Goal: Information Seeking & Learning: Understand process/instructions

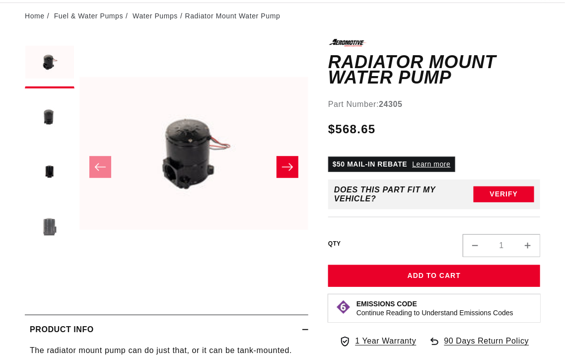
click at [57, 244] on button "Load image 4 in gallery view" at bounding box center [50, 228] width 50 height 50
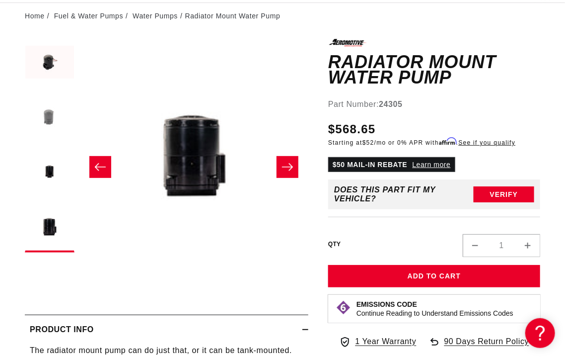
click at [45, 134] on button "Load image 2 in gallery view" at bounding box center [50, 118] width 50 height 50
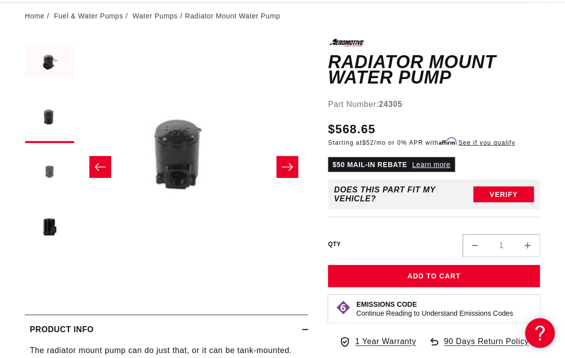
scroll to position [0, 229]
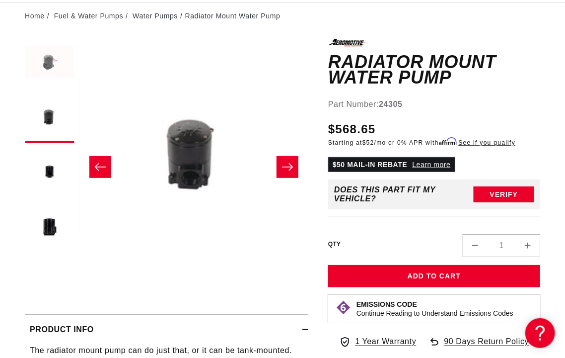
click at [53, 79] on button "Load image 1 in gallery view" at bounding box center [50, 64] width 50 height 50
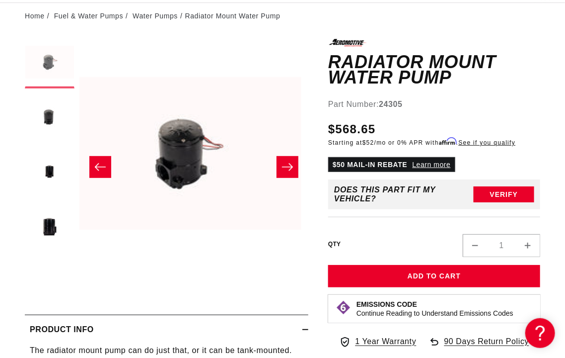
scroll to position [0, 0]
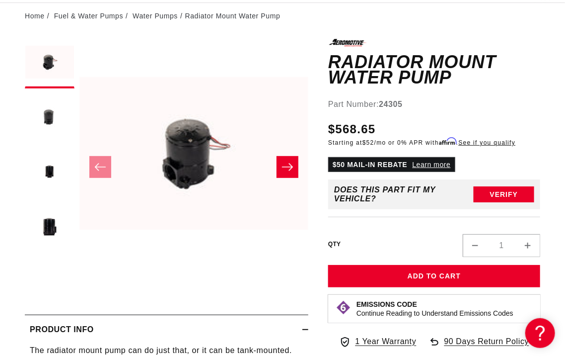
click at [292, 170] on icon "Slide right" at bounding box center [287, 166] width 11 height 7
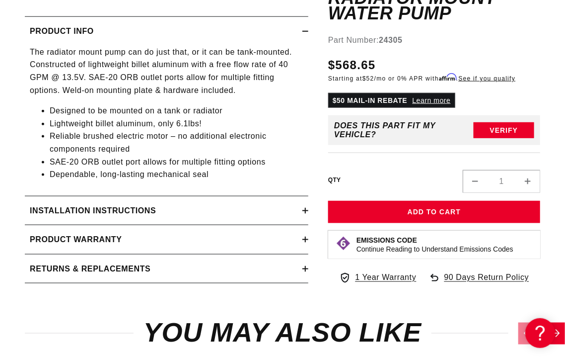
click at [155, 217] on h2 "Installation Instructions" at bounding box center [93, 210] width 126 height 13
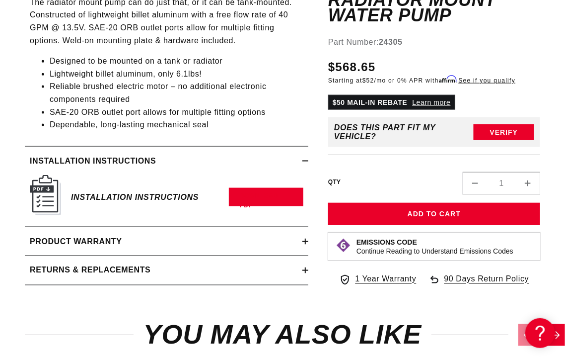
click at [133, 204] on h6 "Installation Instructions" at bounding box center [135, 196] width 128 height 13
click at [242, 206] on link "Download PDF" at bounding box center [266, 197] width 75 height 18
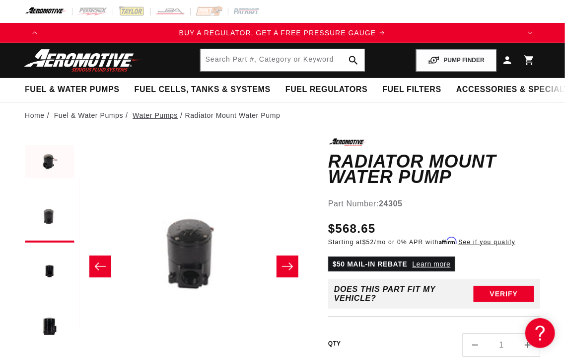
click at [168, 121] on link "Water Pumps" at bounding box center [155, 115] width 45 height 11
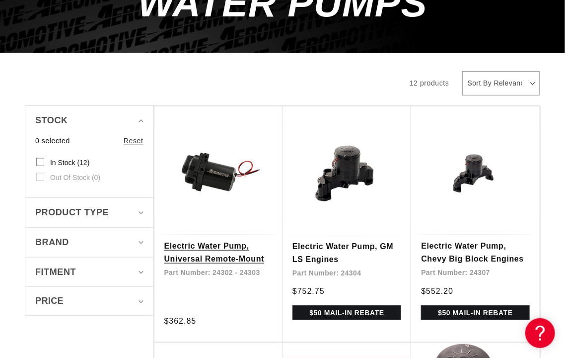
click at [236, 262] on link "Electric Water Pump, Universal Remote-Mount" at bounding box center [218, 252] width 108 height 25
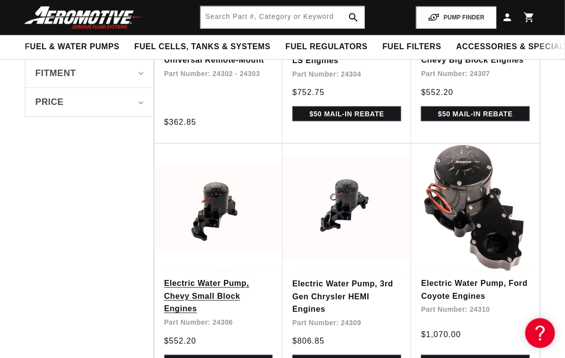
scroll to position [199, 0]
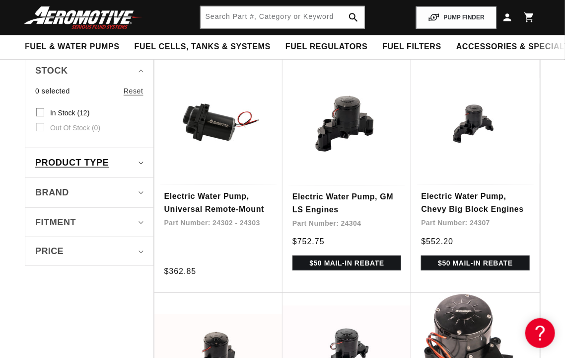
click at [74, 170] on span "Product type" at bounding box center [72, 163] width 74 height 14
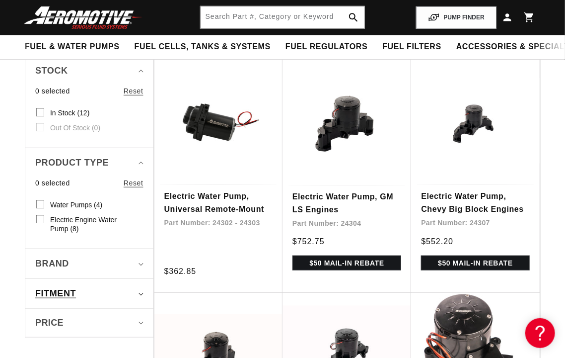
scroll to position [0, 476]
click at [58, 271] on span "Brand" at bounding box center [52, 263] width 34 height 14
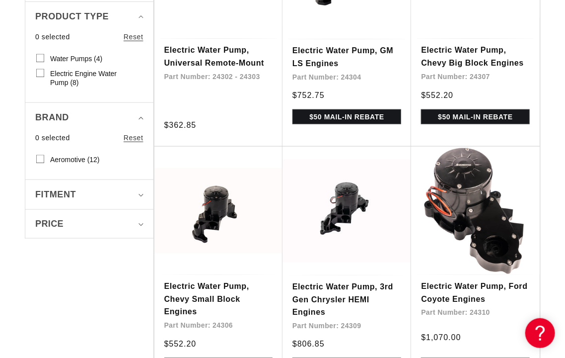
scroll to position [348, 0]
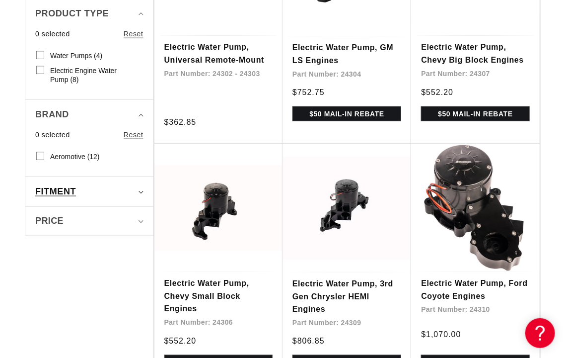
click at [64, 199] on span "Fitment" at bounding box center [55, 191] width 41 height 14
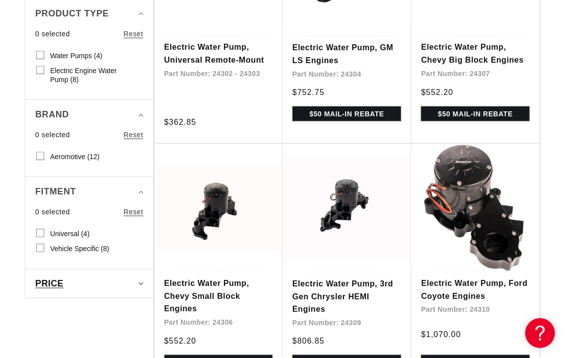
click at [58, 282] on summary "Price" at bounding box center [89, 283] width 108 height 28
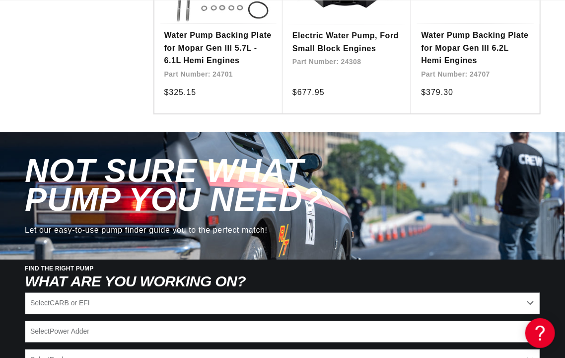
scroll to position [1242, 0]
